Goal: Task Accomplishment & Management: Manage account settings

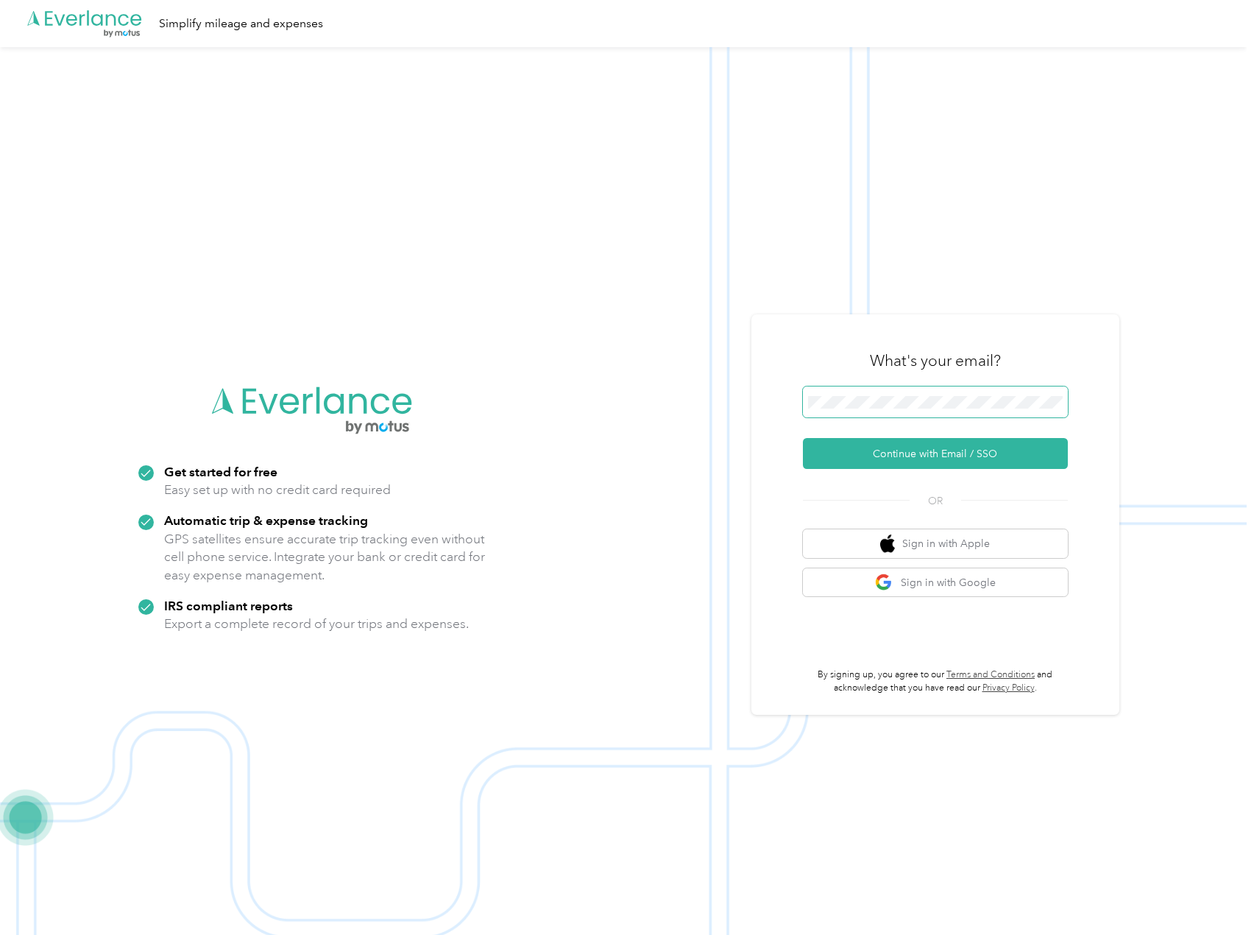
click at [905, 411] on span at bounding box center [935, 401] width 265 height 31
click at [872, 455] on button "Continue with Email / SSO" at bounding box center [935, 453] width 265 height 31
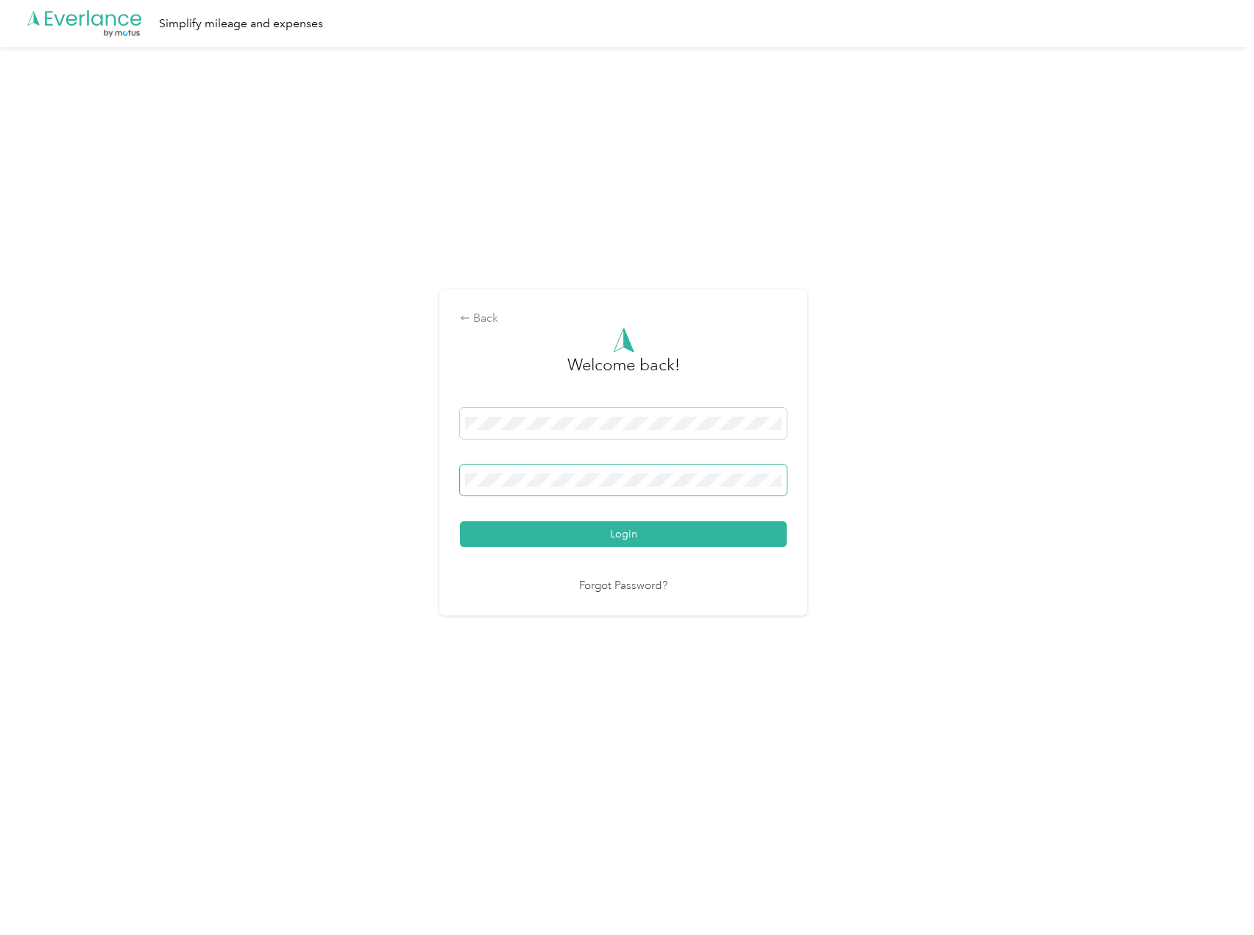
click at [568, 490] on span at bounding box center [623, 479] width 327 height 31
click at [647, 587] on link "Forgot Password?" at bounding box center [623, 586] width 88 height 17
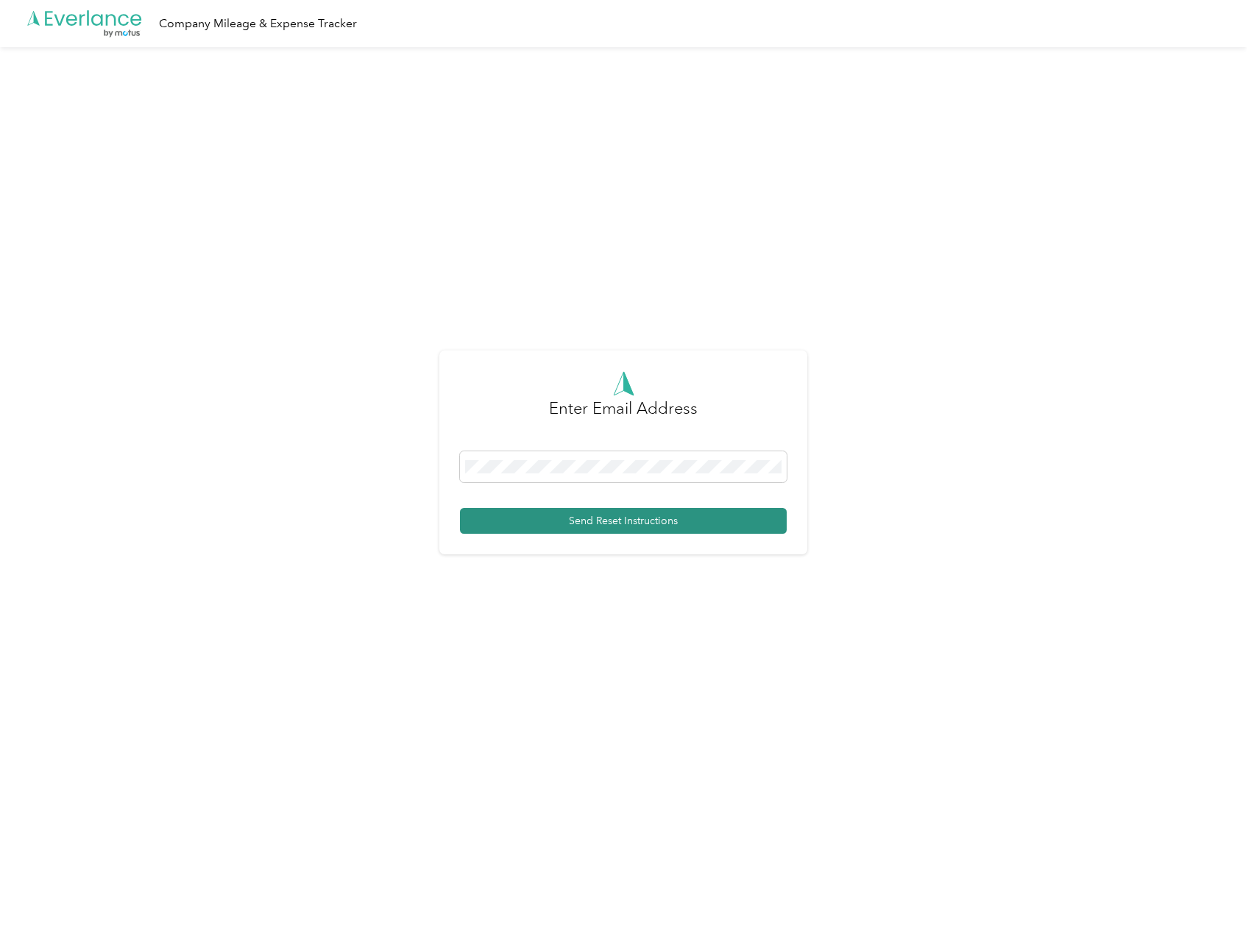
click at [633, 533] on button "Send Reset Instructions" at bounding box center [623, 521] width 327 height 26
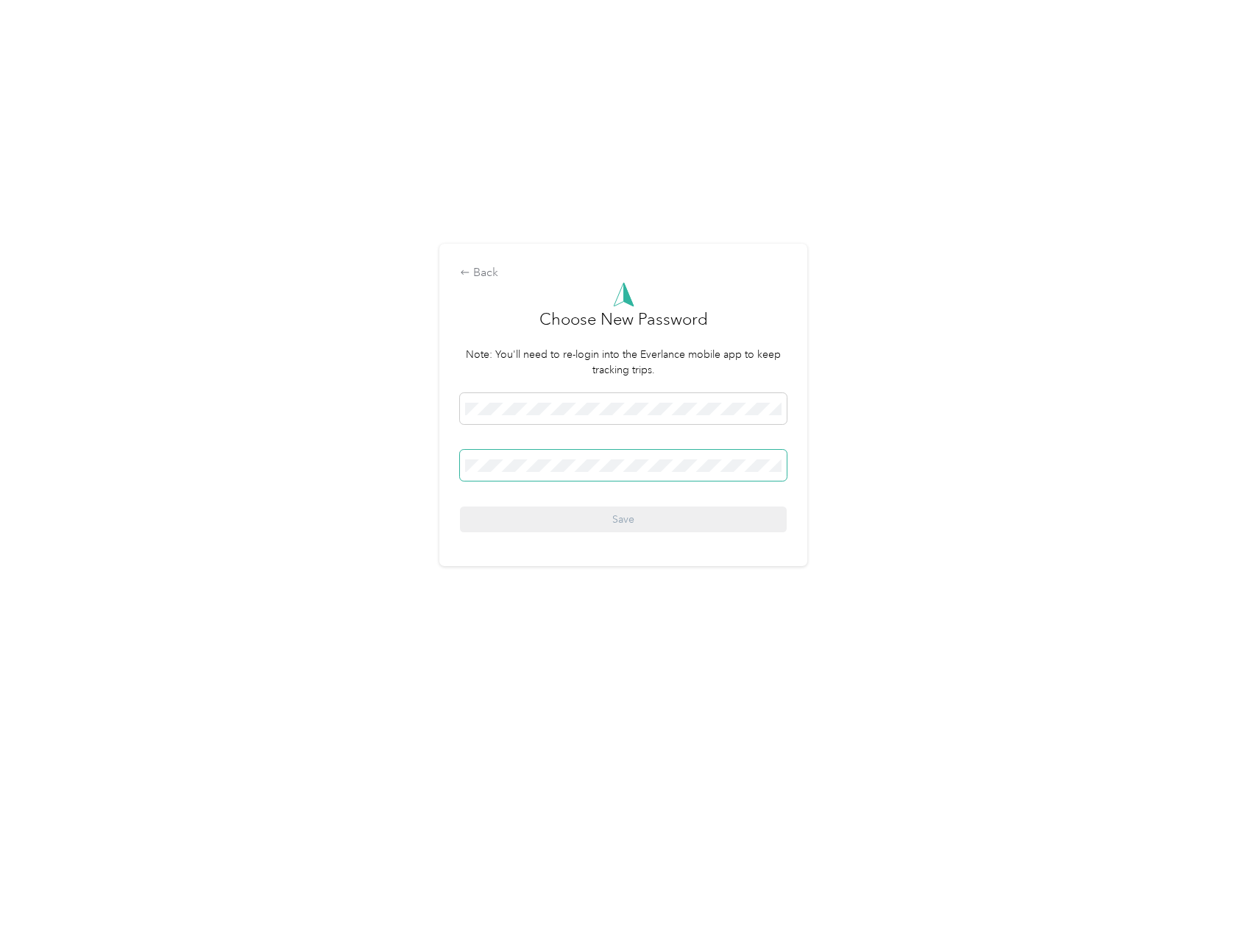
click at [568, 475] on span at bounding box center [623, 465] width 327 height 31
click at [562, 519] on button "Save" at bounding box center [623, 519] width 327 height 26
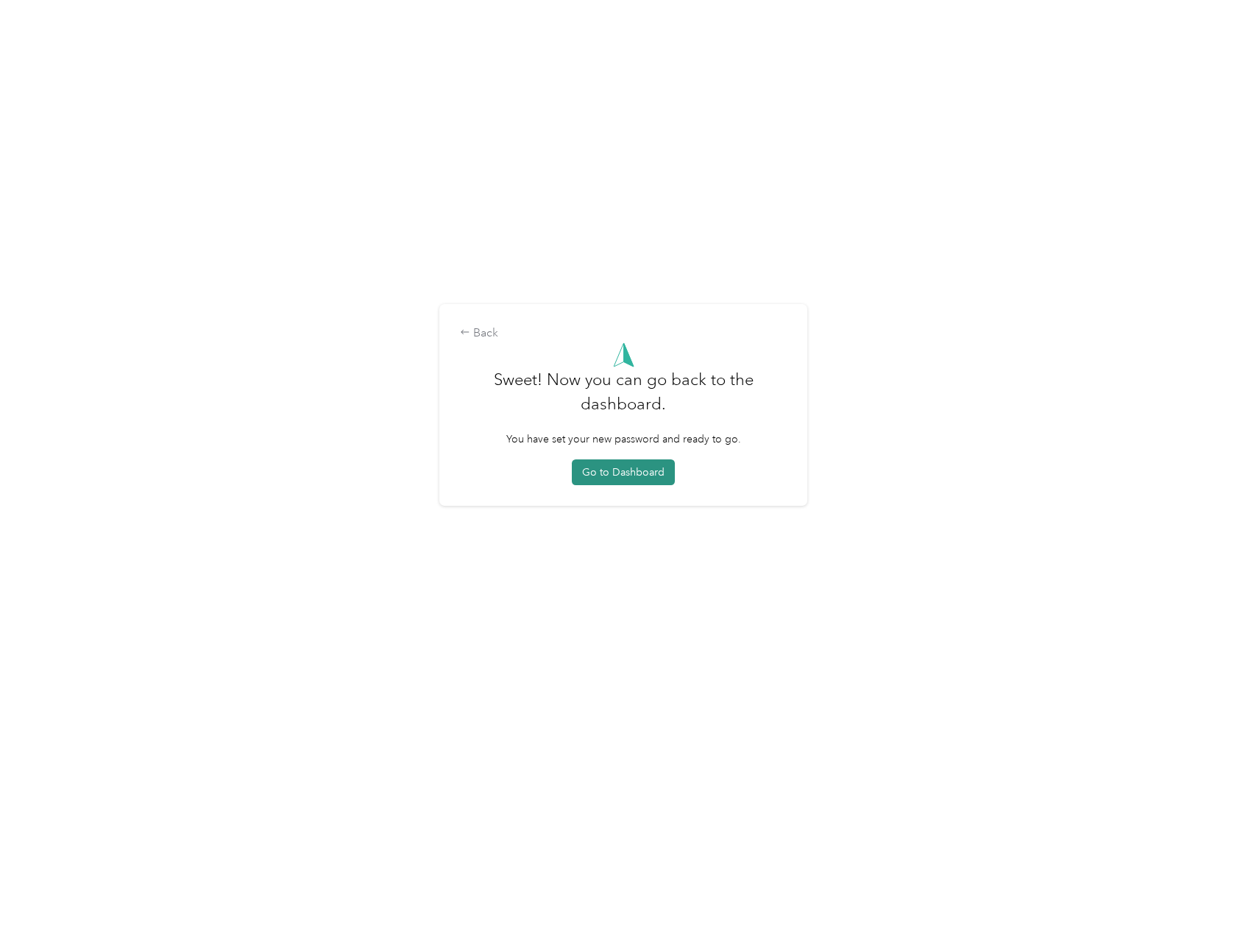
click at [604, 475] on button "Go to Dashboard" at bounding box center [623, 472] width 103 height 26
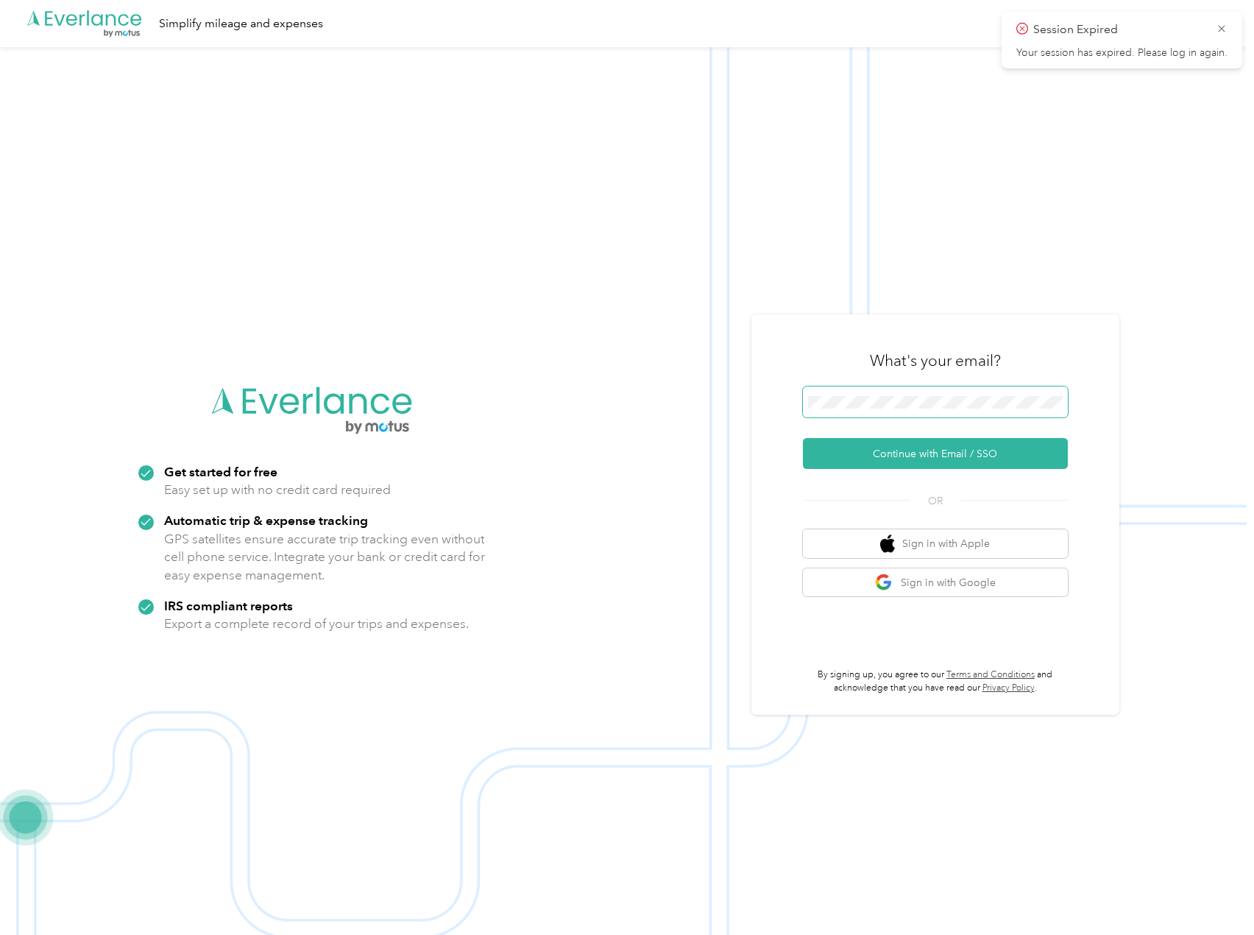
click at [903, 455] on button "Continue with Email / SSO" at bounding box center [935, 453] width 265 height 31
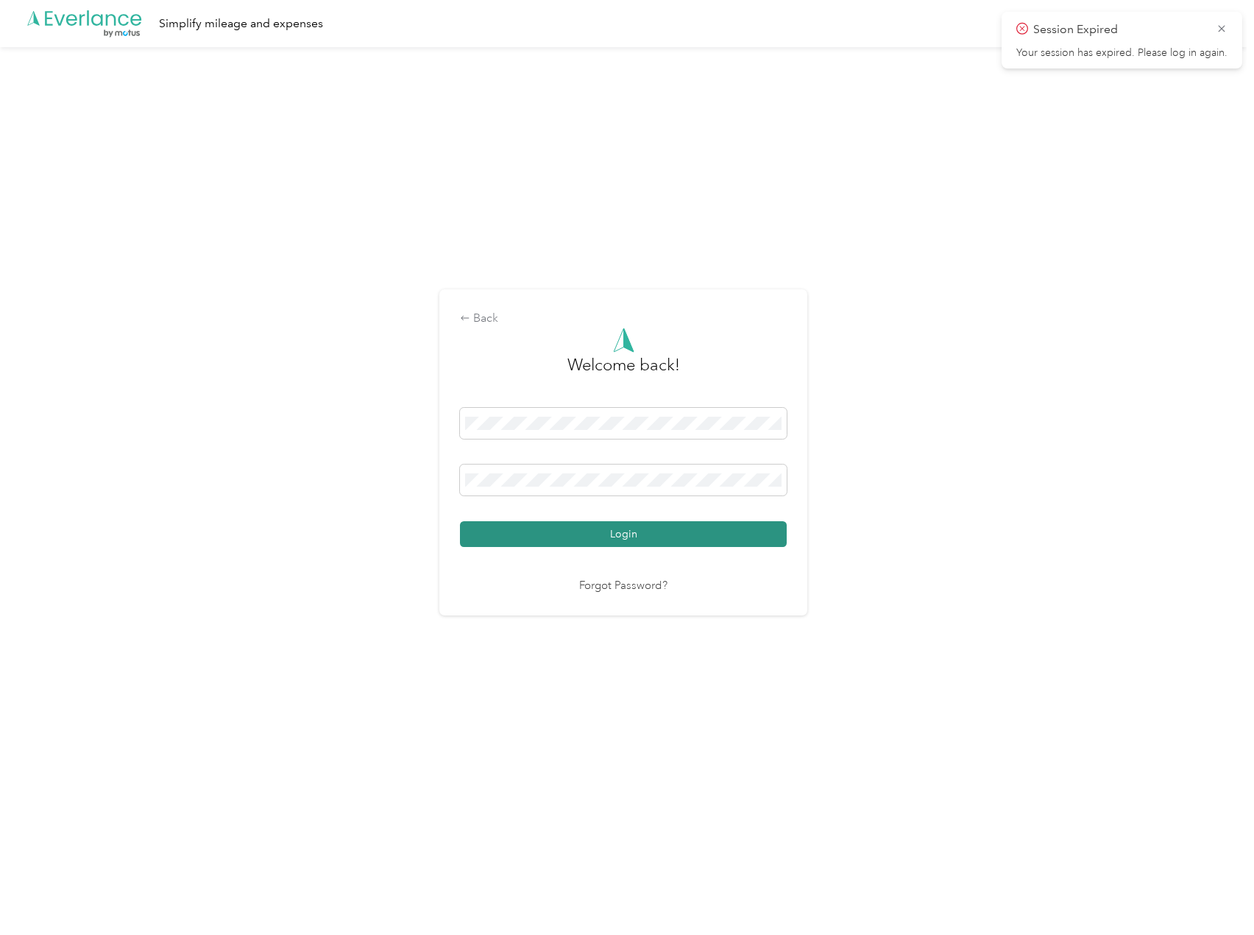
click at [586, 540] on button "Login" at bounding box center [623, 534] width 327 height 26
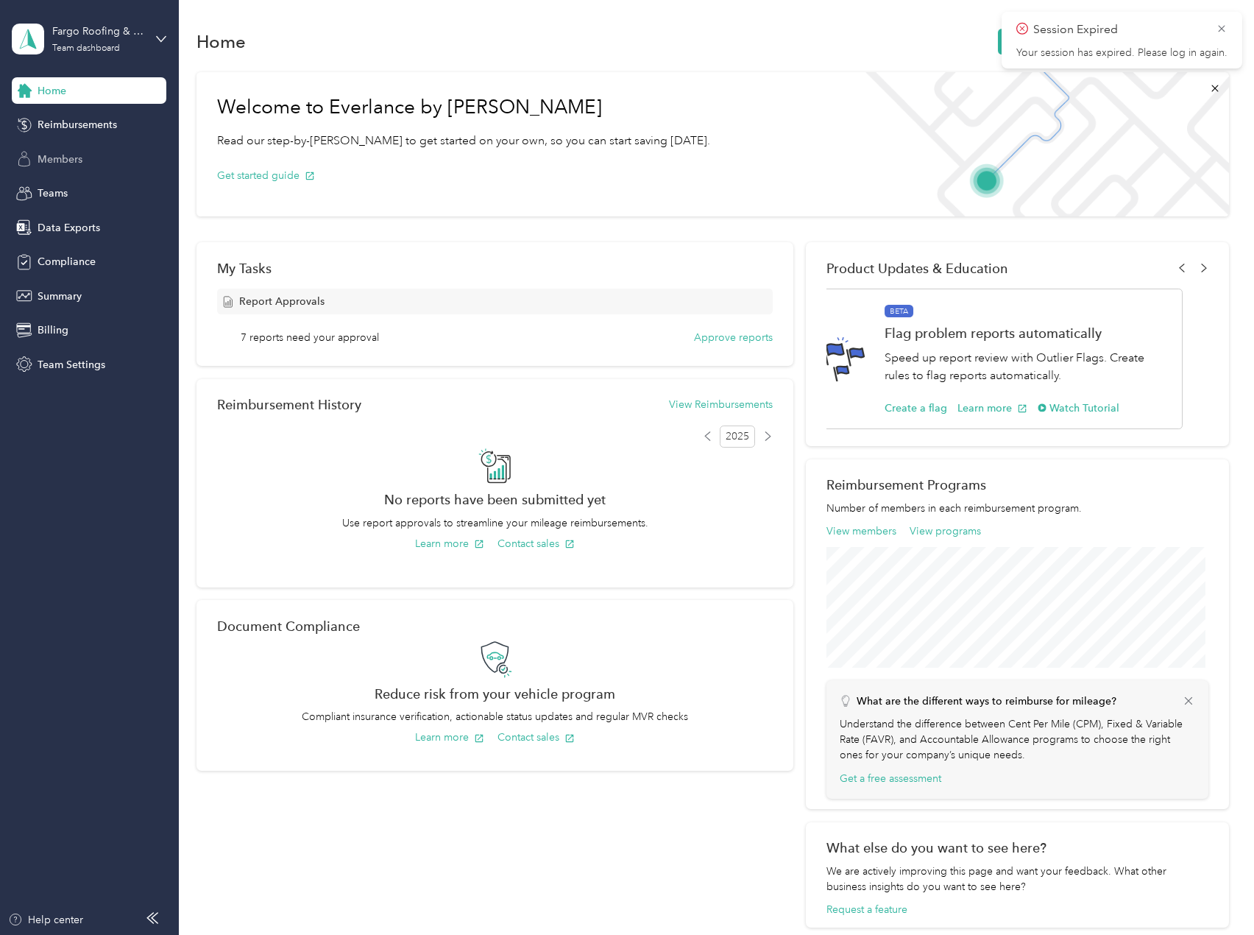
click at [62, 158] on span "Members" at bounding box center [60, 159] width 45 height 15
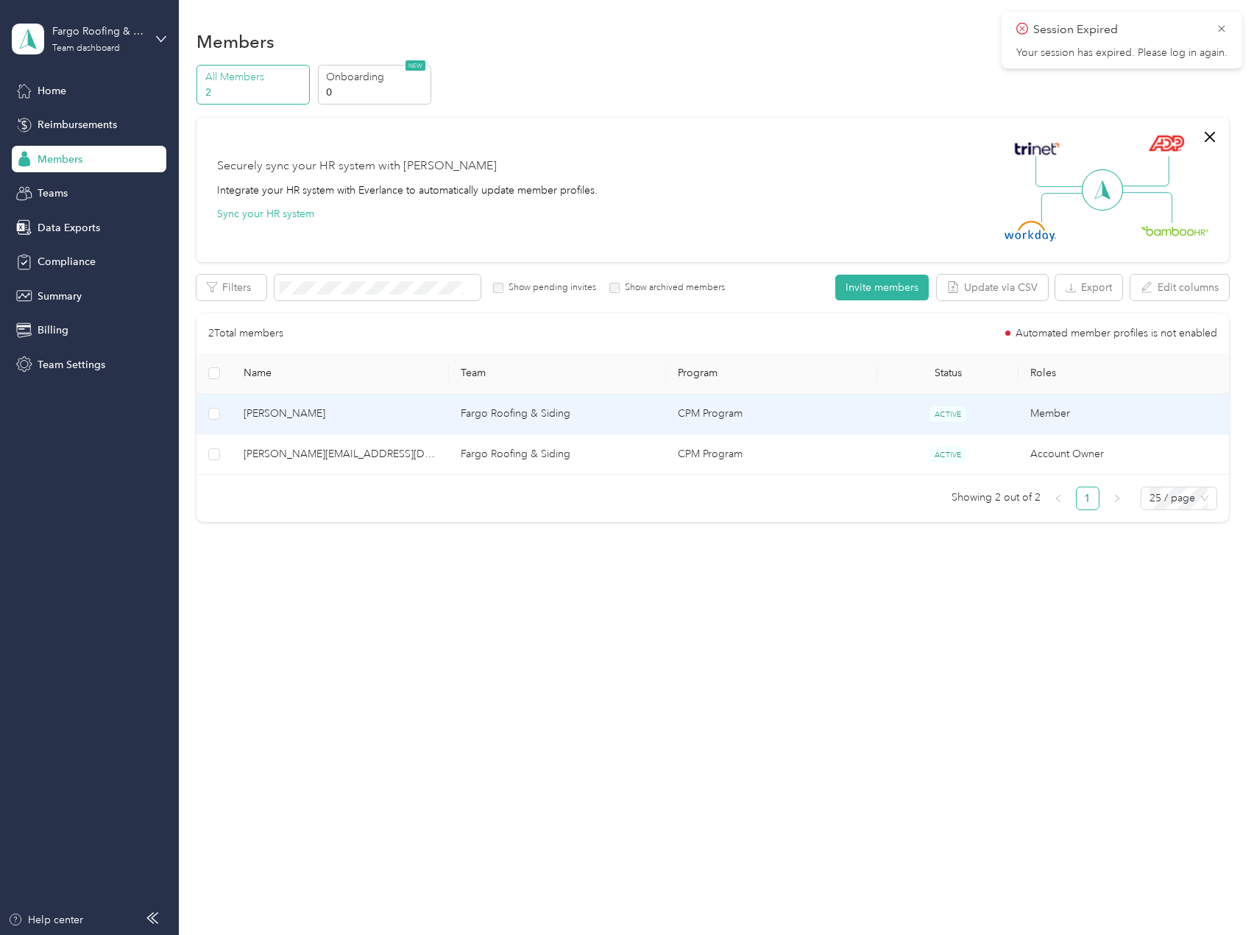
click at [877, 413] on td "CPM Program" at bounding box center [772, 414] width 212 height 40
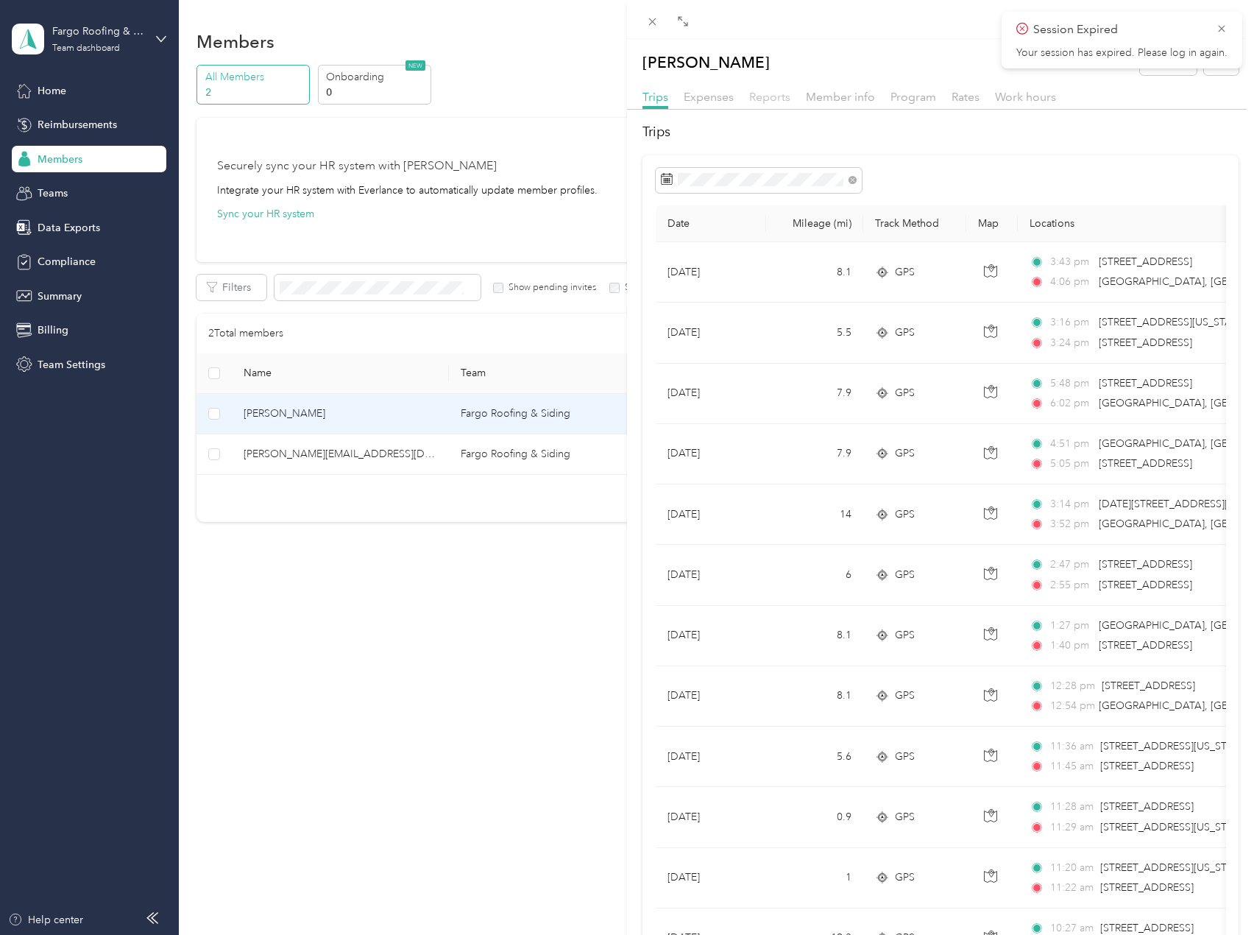
click at [760, 98] on span "Reports" at bounding box center [769, 97] width 41 height 14
